Goal: Information Seeking & Learning: Learn about a topic

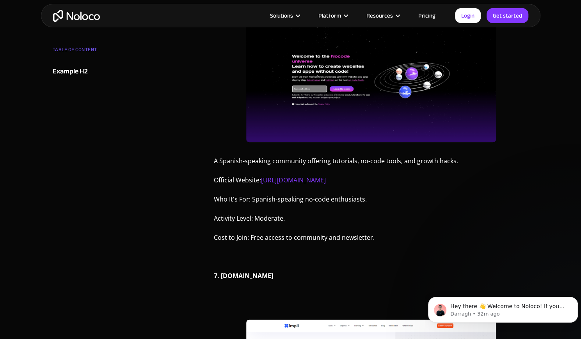
scroll to position [2342, 0]
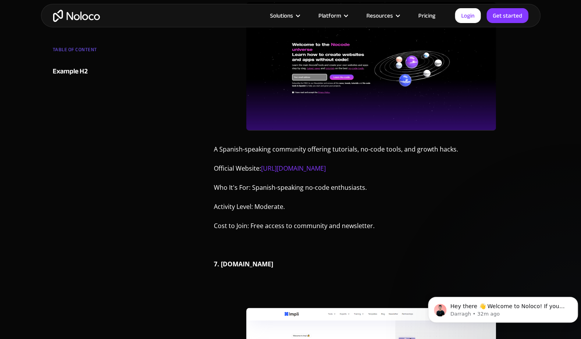
click at [293, 187] on p "Who It's For: Spanish-speaking no-code enthusiasts." at bounding box center [371, 190] width 315 height 15
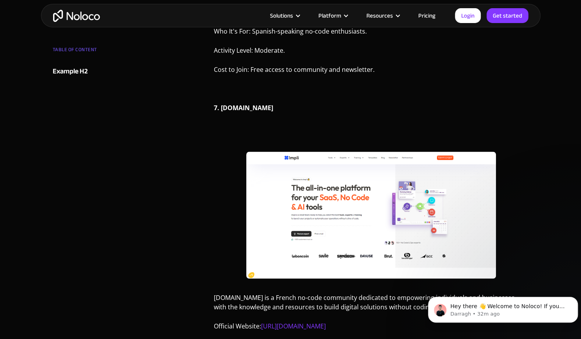
scroll to position [2616, 0]
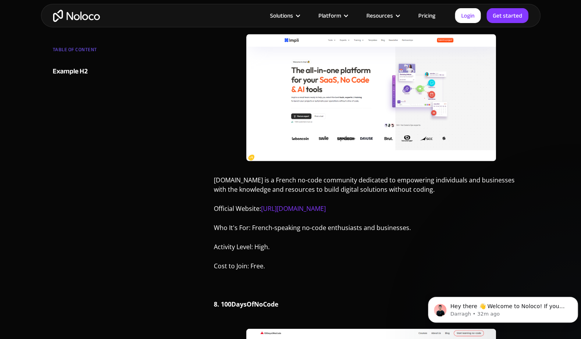
click at [258, 181] on p "[DOMAIN_NAME] is a French no-code community dedicated to empowering individuals…" at bounding box center [371, 187] width 315 height 25
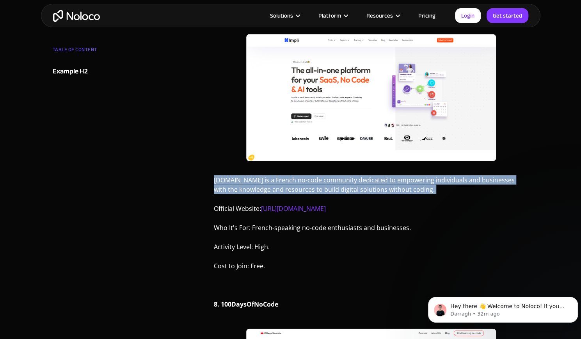
click at [258, 181] on p "[DOMAIN_NAME] is a French no-code community dedicated to empowering individuals…" at bounding box center [371, 187] width 315 height 25
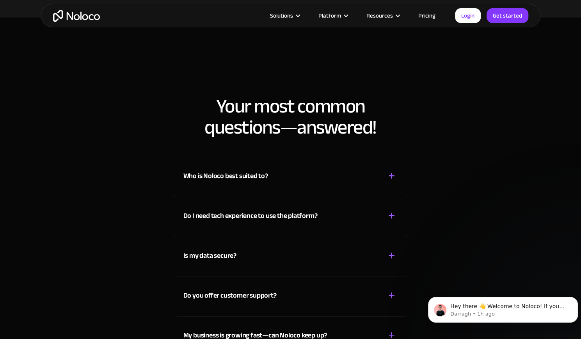
scroll to position [4792, 0]
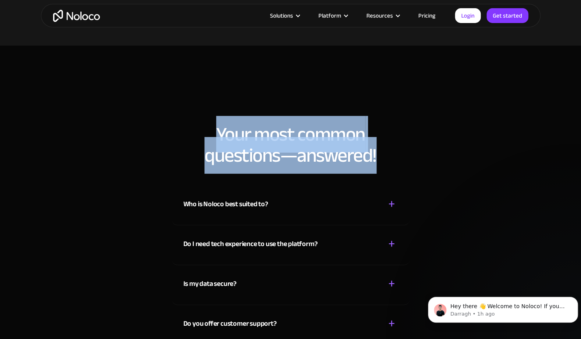
drag, startPoint x: 220, startPoint y: 122, endPoint x: 386, endPoint y: 145, distance: 167.8
click at [386, 145] on h2 "Your most common questions—answered!" at bounding box center [291, 145] width 484 height 42
click at [226, 124] on h2 "Your most common questions—answered!" at bounding box center [291, 145] width 484 height 42
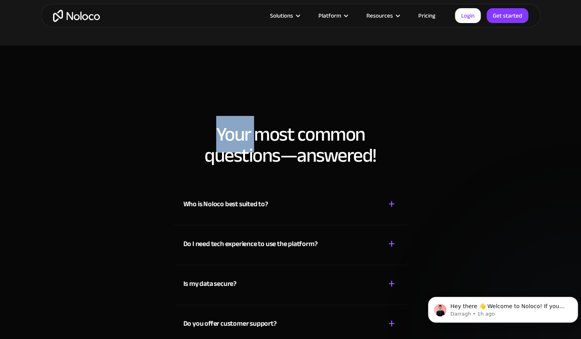
click at [226, 124] on h2 "Your most common questions—answered!" at bounding box center [291, 145] width 484 height 42
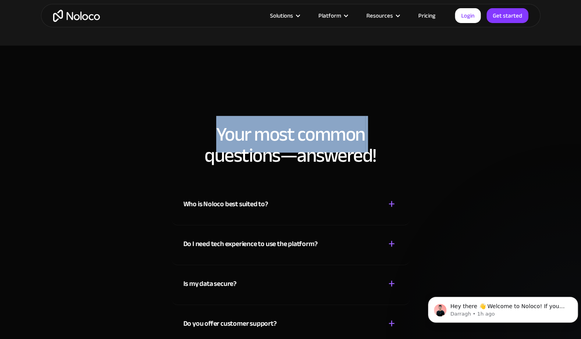
click at [226, 124] on h2 "Your most common questions—answered!" at bounding box center [291, 145] width 484 height 42
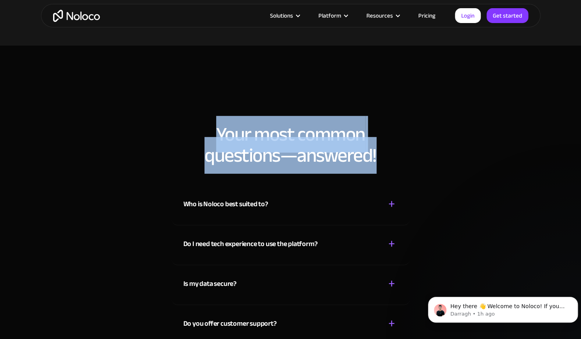
drag, startPoint x: 217, startPoint y: 121, endPoint x: 380, endPoint y: 137, distance: 163.7
click at [380, 137] on h2 "Your most common questions—answered!" at bounding box center [291, 145] width 484 height 42
click at [268, 124] on h2 "Your most common questions—answered!" at bounding box center [291, 145] width 484 height 42
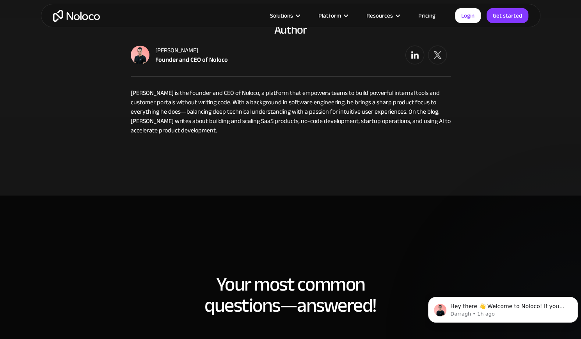
scroll to position [4636, 0]
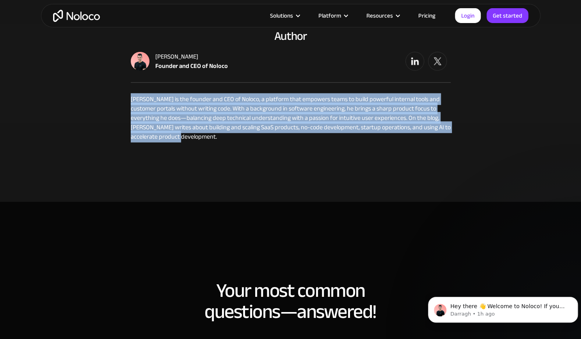
drag, startPoint x: 132, startPoint y: 87, endPoint x: 244, endPoint y: 136, distance: 122.2
click at [244, 136] on div "[PERSON_NAME] is the founder and CEO of Noloco, a platform that empowers teams …" at bounding box center [291, 116] width 320 height 66
click at [366, 139] on div "Author [PERSON_NAME] Founder and CEO of [PERSON_NAME] is the founder and CEO of…" at bounding box center [291, 77] width 500 height 192
